Goal: Information Seeking & Learning: Check status

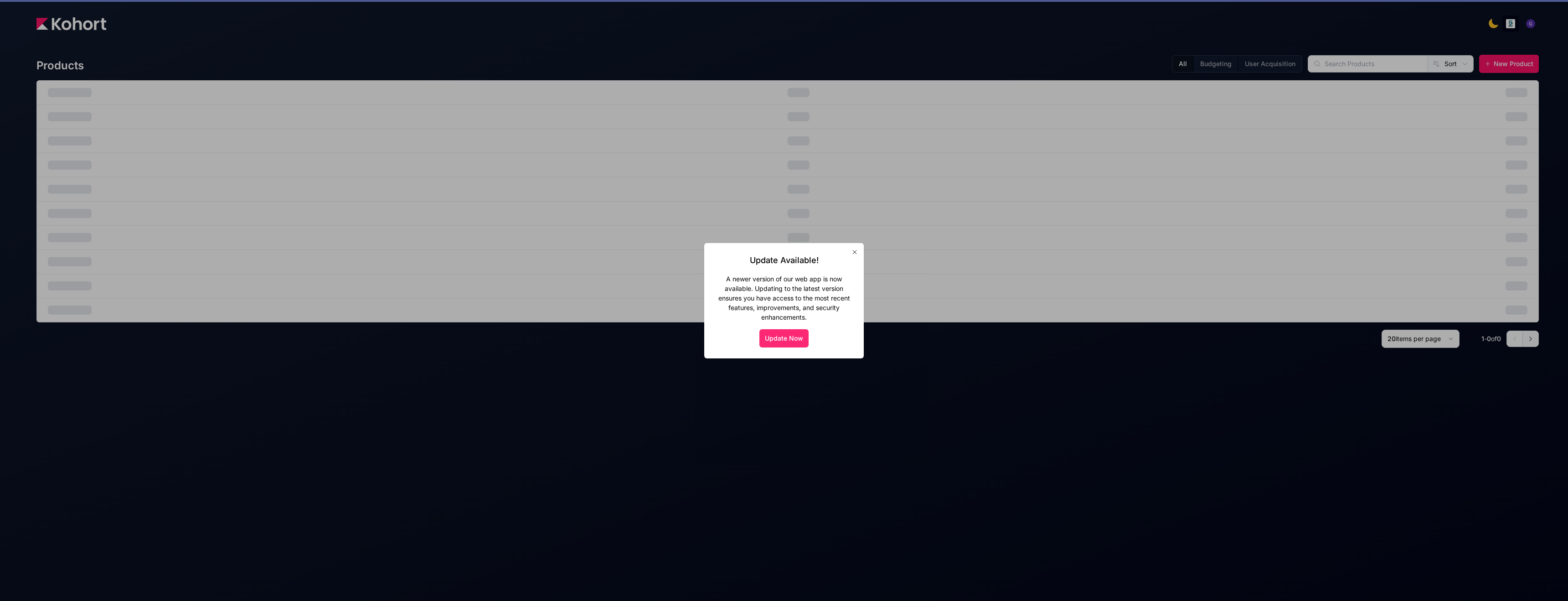
click at [779, 336] on button "Update Now" at bounding box center [784, 338] width 49 height 18
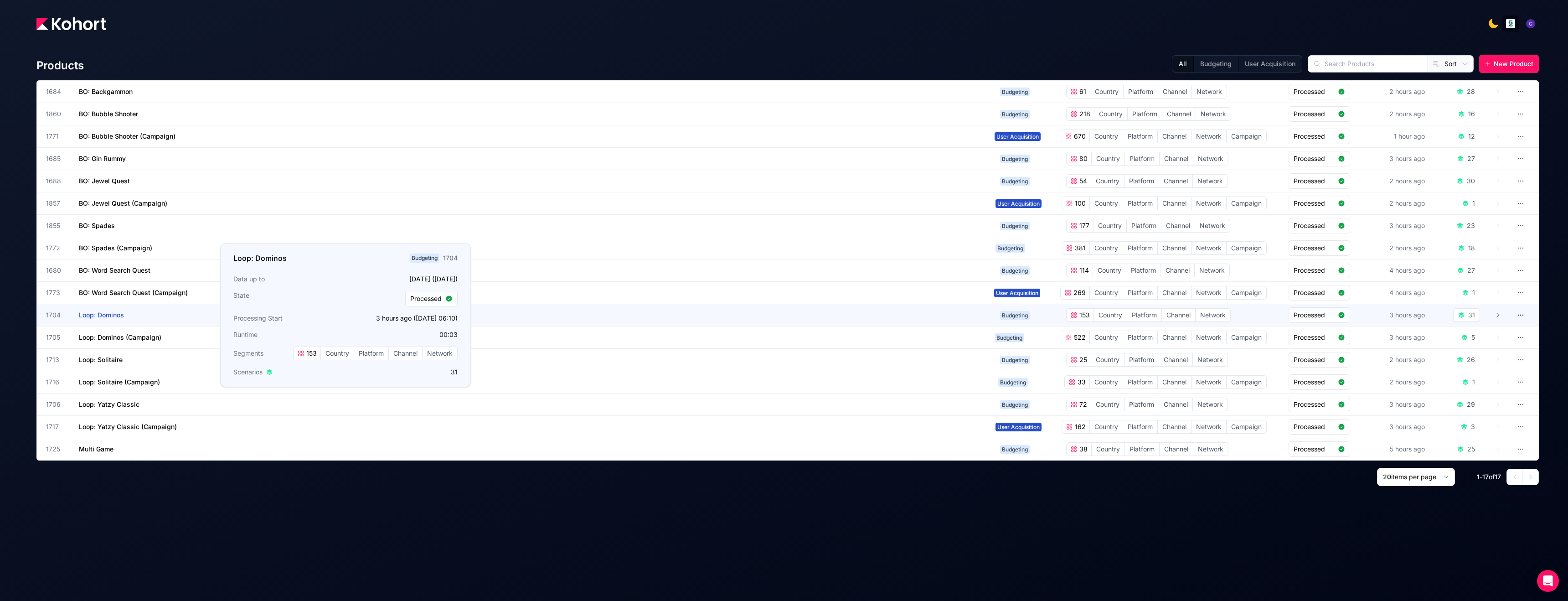
click at [111, 316] on span "Loop: Dominos" at bounding box center [102, 314] width 45 height 8
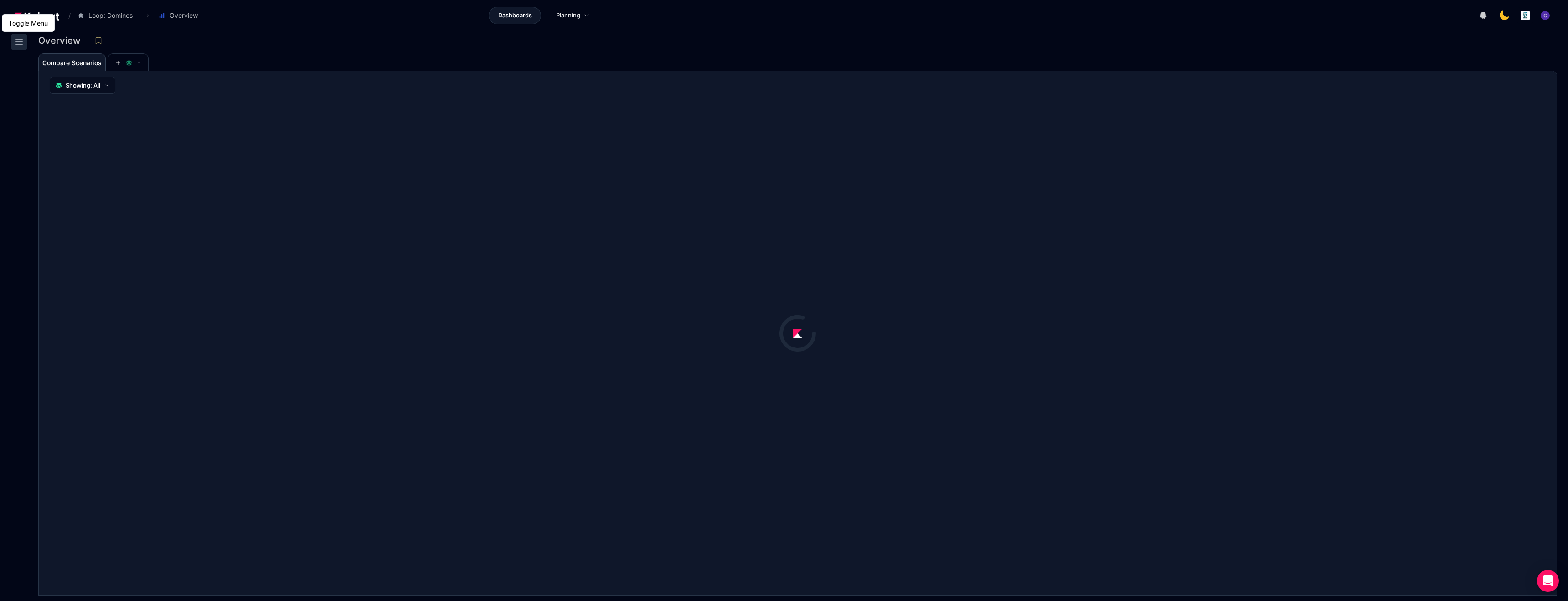
click at [24, 44] on icon at bounding box center [19, 42] width 11 height 11
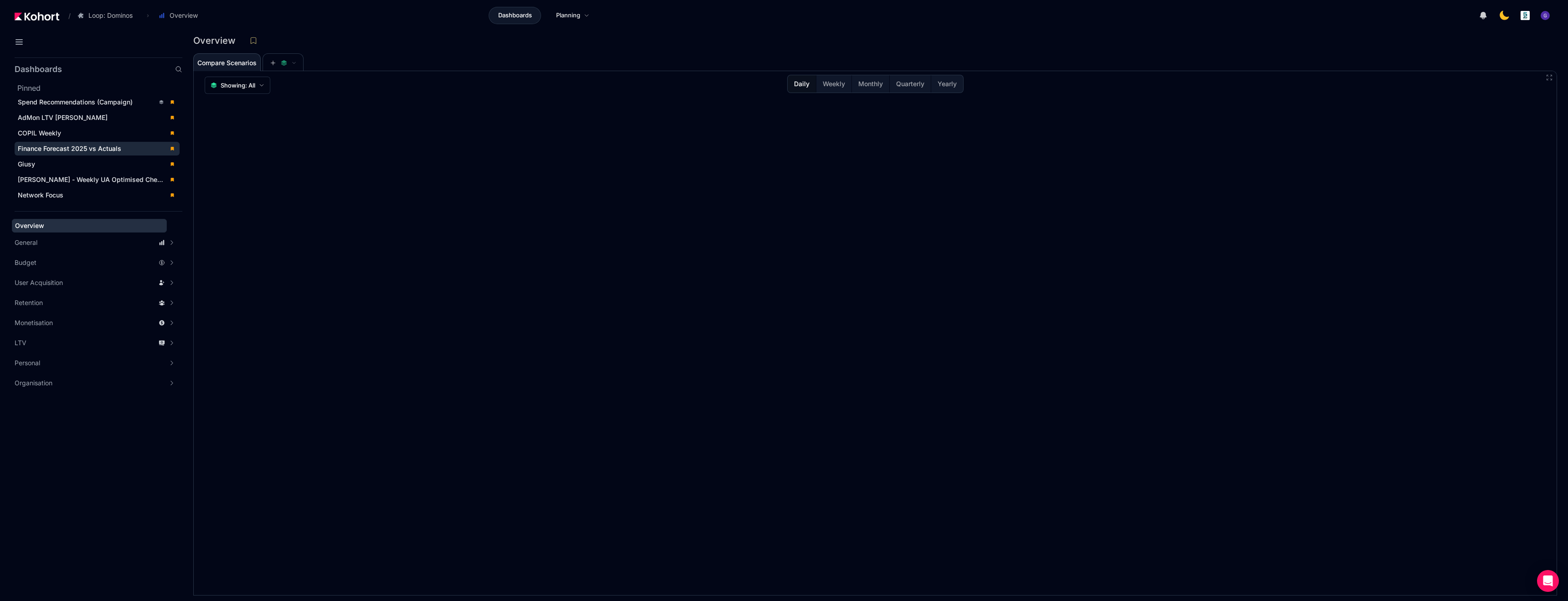
click at [47, 149] on span "Finance Forecast 2025 vs Actuals" at bounding box center [69, 148] width 104 height 8
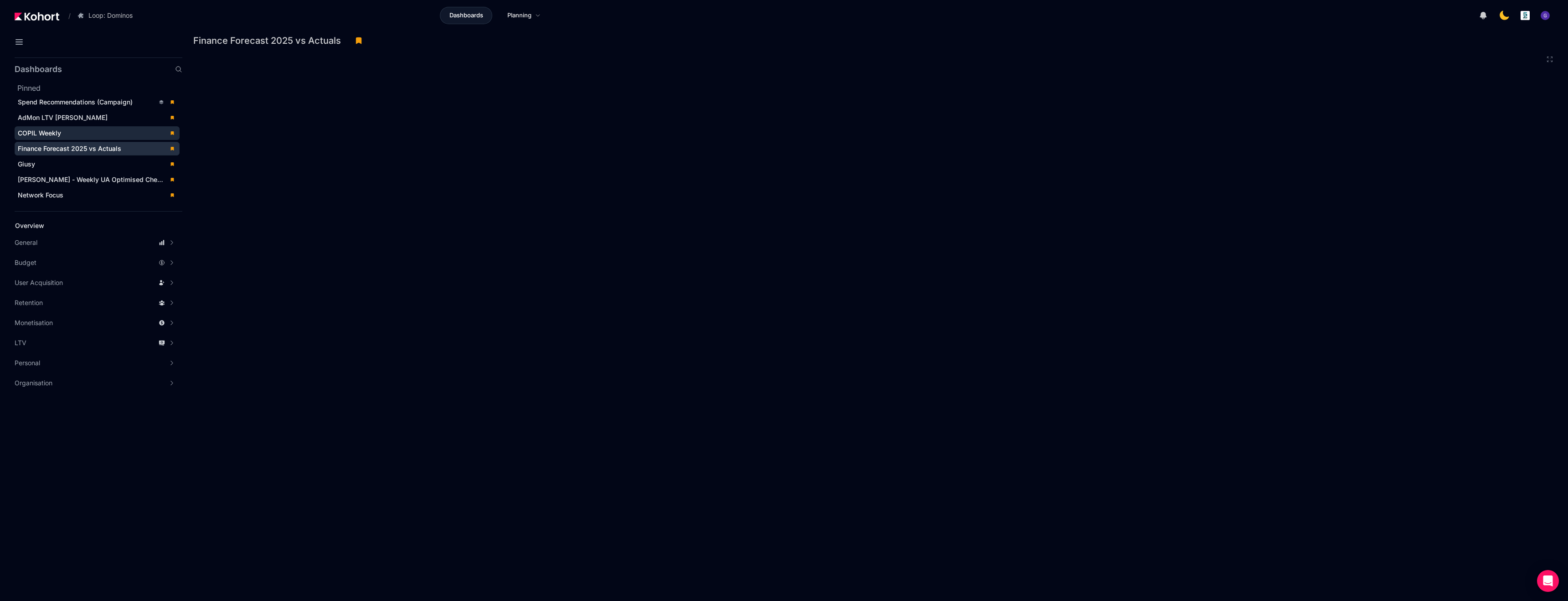
click at [46, 130] on span "COPIL Weekly" at bounding box center [40, 133] width 44 height 8
click at [1506, 19] on icon at bounding box center [1504, 15] width 11 height 11
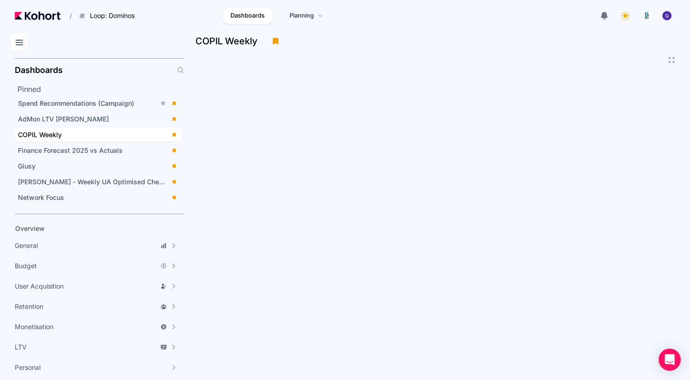
click at [24, 42] on icon at bounding box center [19, 42] width 11 height 11
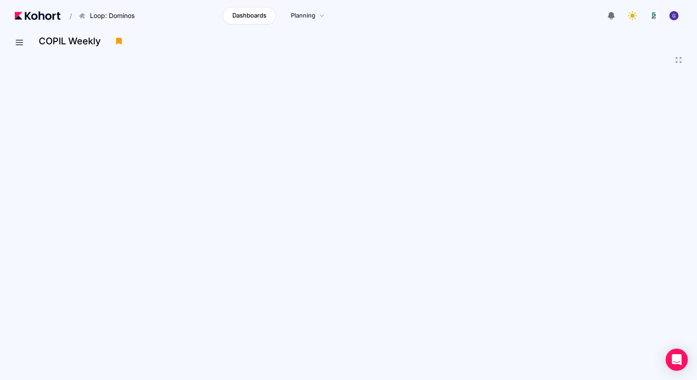
click at [679, 60] on icon at bounding box center [678, 59] width 7 height 7
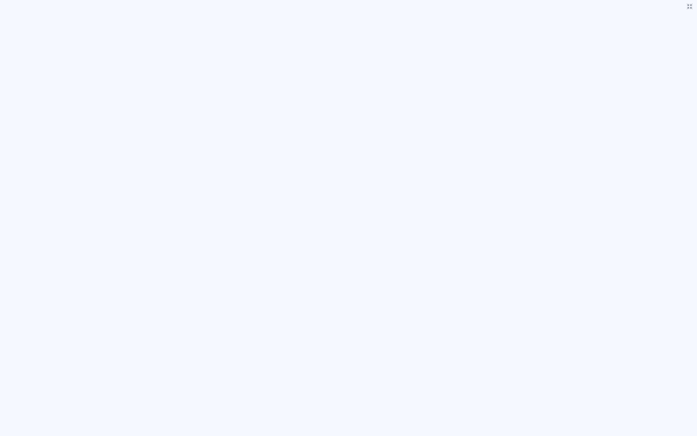
click at [688, 6] on icon at bounding box center [689, 6] width 7 height 7
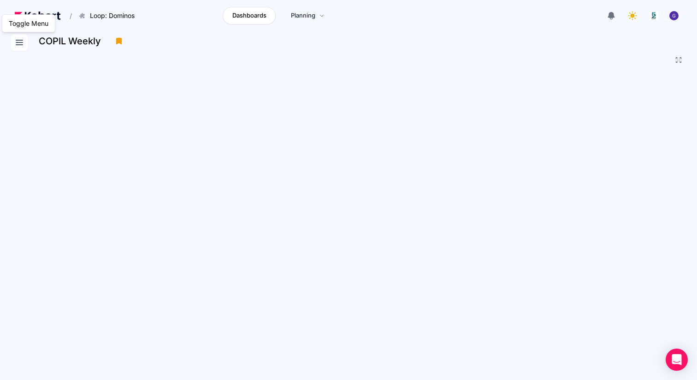
click at [21, 41] on icon at bounding box center [19, 42] width 11 height 11
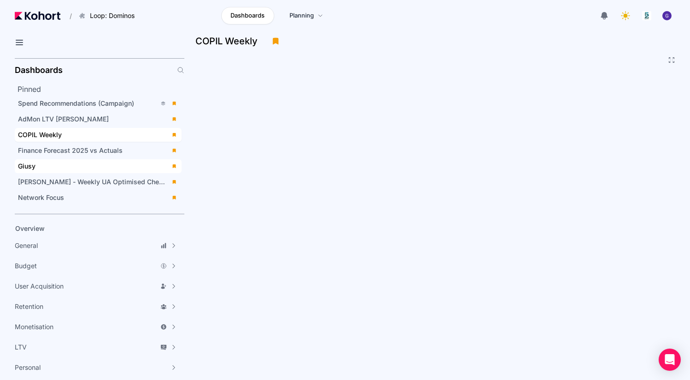
click at [33, 165] on span "Giusy" at bounding box center [27, 166] width 18 height 8
click at [14, 38] on icon at bounding box center [19, 42] width 11 height 11
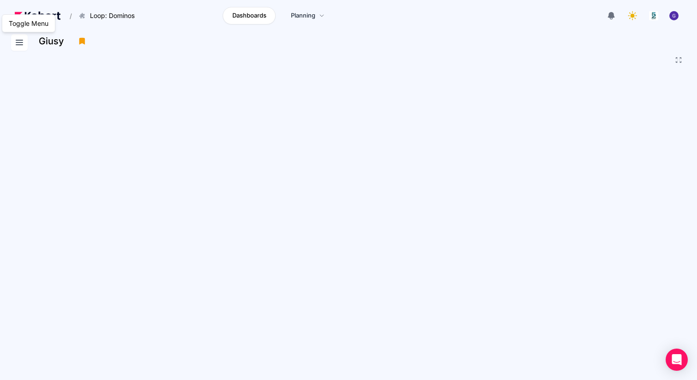
click at [19, 45] on icon at bounding box center [19, 42] width 6 height 5
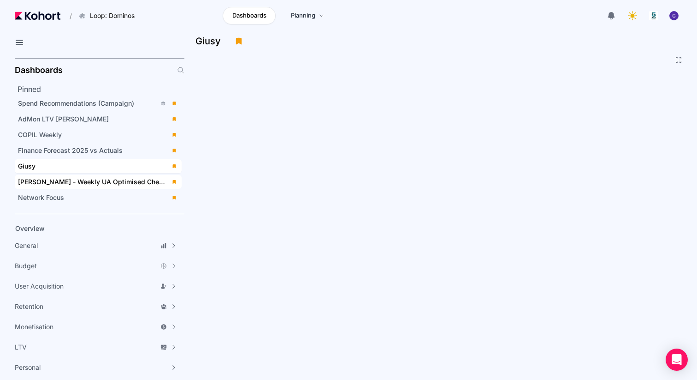
click at [53, 181] on span "[PERSON_NAME] - Weekly UA Optimised Checks vs Budget" at bounding box center [110, 182] width 185 height 8
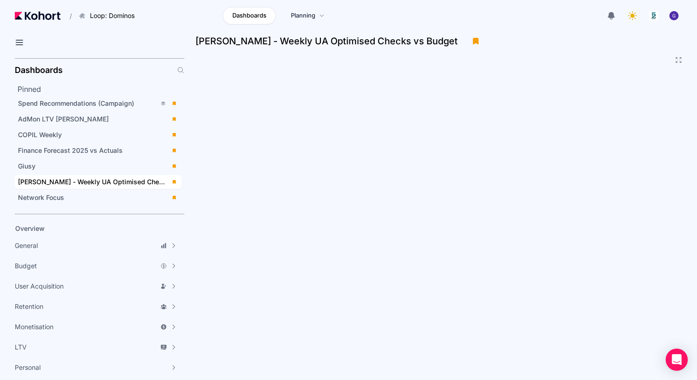
click at [508, 30] on header "/ Loop: Dominos Go to products list BO: Backgammon BO: Bubble Shooter BO: Bubbl…" at bounding box center [348, 17] width 697 height 34
click at [20, 43] on icon at bounding box center [19, 42] width 11 height 11
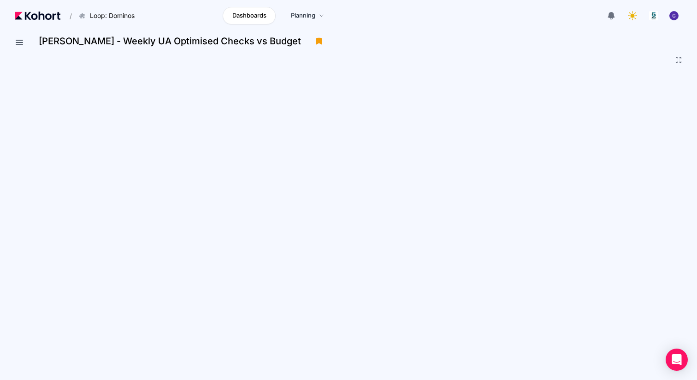
click at [406, 41] on div "[PERSON_NAME] - Weekly UA Optimised Checks vs Budget" at bounding box center [359, 41] width 640 height 14
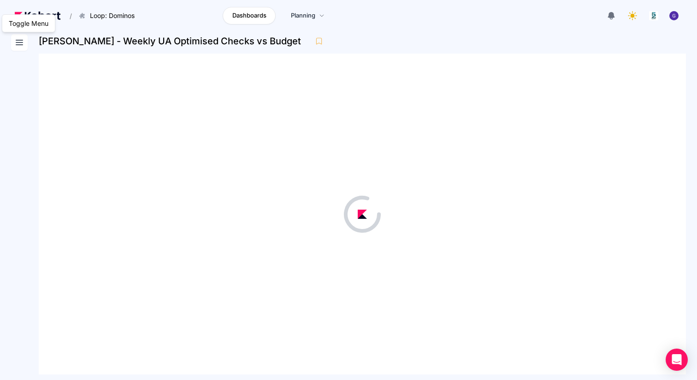
click at [18, 45] on icon at bounding box center [19, 42] width 6 height 5
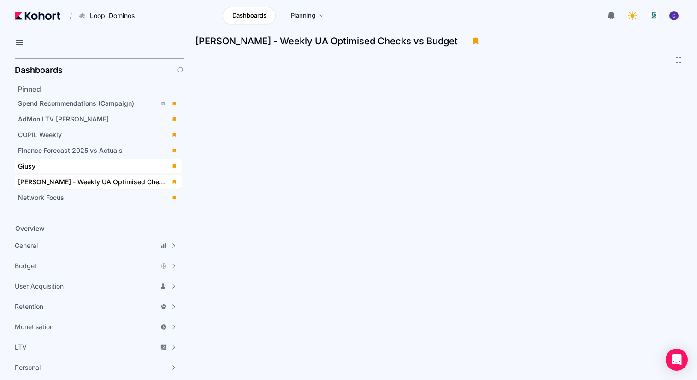
click at [33, 164] on span "Giusy" at bounding box center [27, 166] width 18 height 8
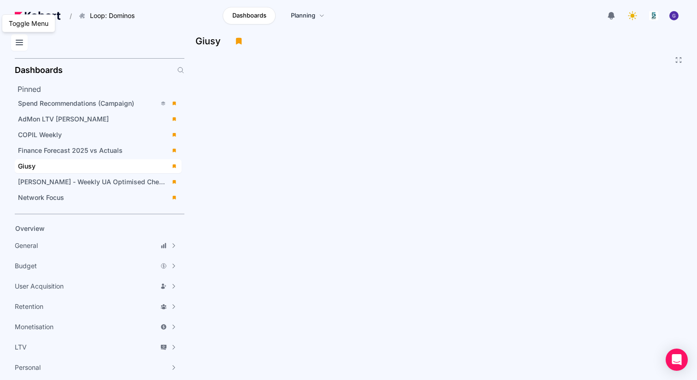
click at [20, 46] on icon at bounding box center [19, 42] width 11 height 11
